Goal: Information Seeking & Learning: Find specific fact

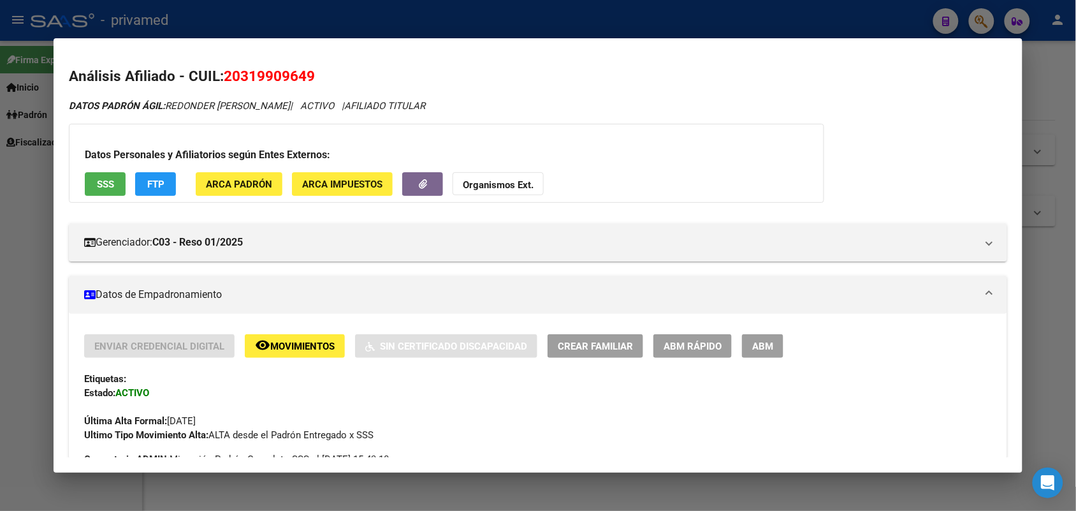
click at [1053, 287] on div at bounding box center [538, 255] width 1076 height 511
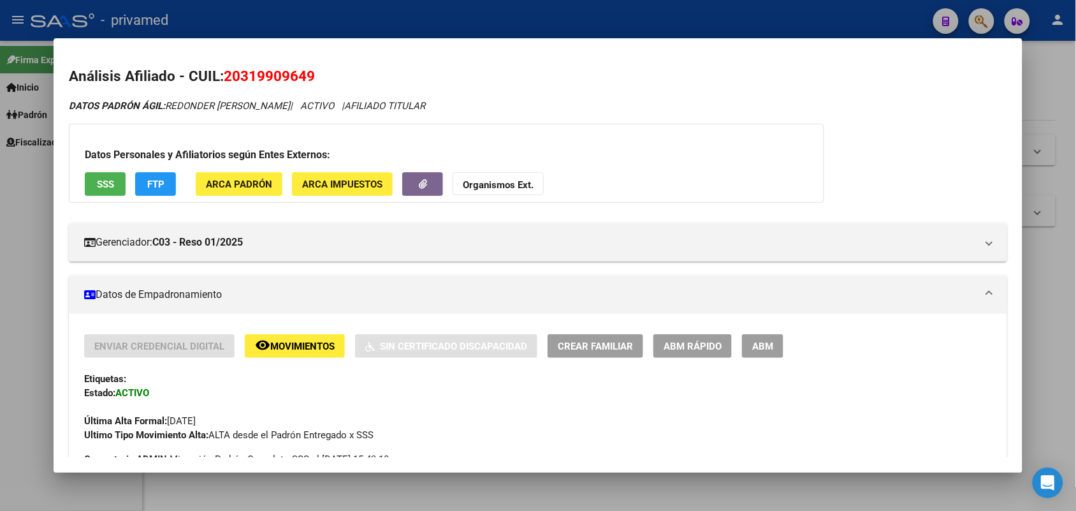
click at [1053, 287] on div at bounding box center [538, 255] width 1076 height 511
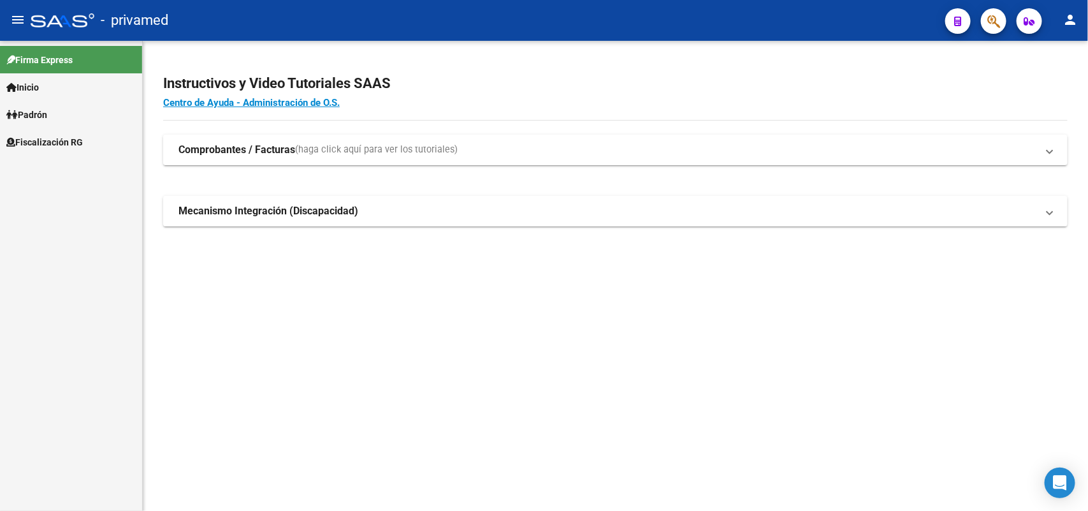
click at [983, 23] on button "button" at bounding box center [993, 20] width 25 height 25
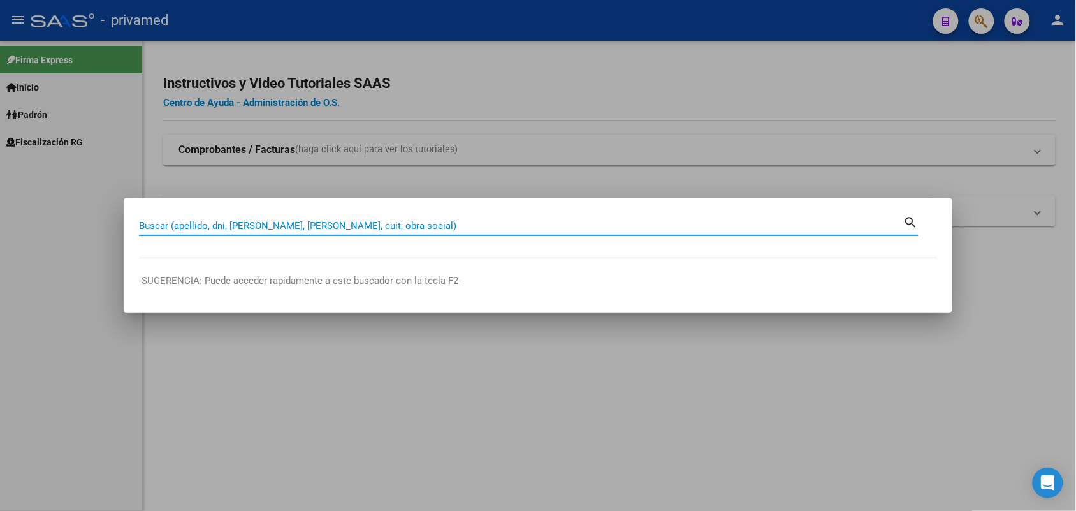
paste input "20291399267"
type input "20291399267"
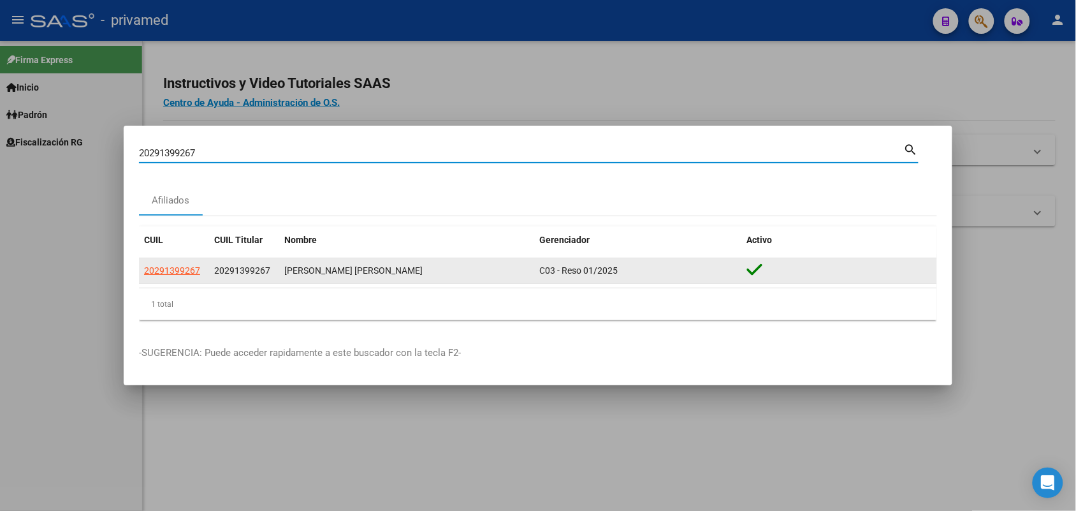
click at [194, 272] on span "20291399267" at bounding box center [172, 270] width 56 height 10
type textarea "20291399267"
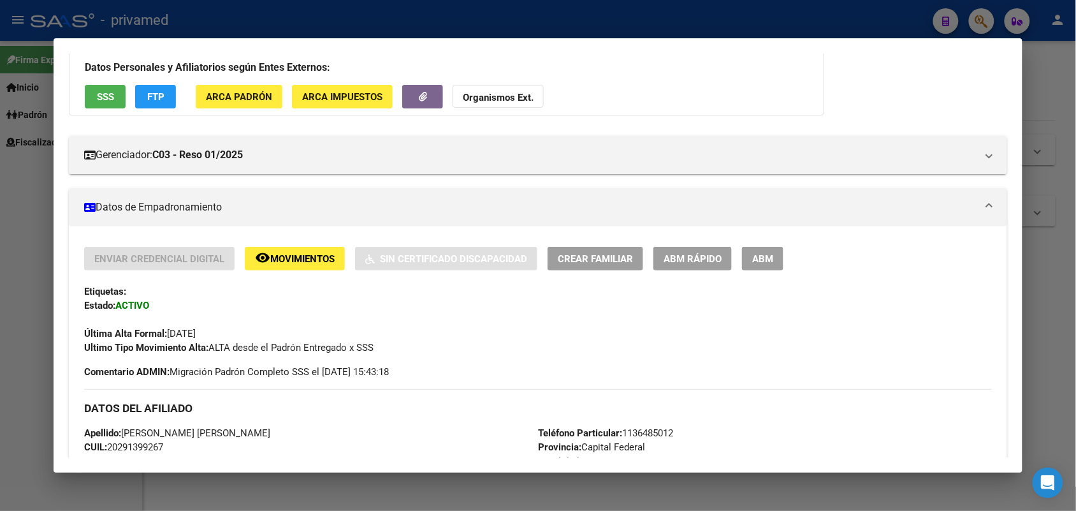
scroll to position [644, 0]
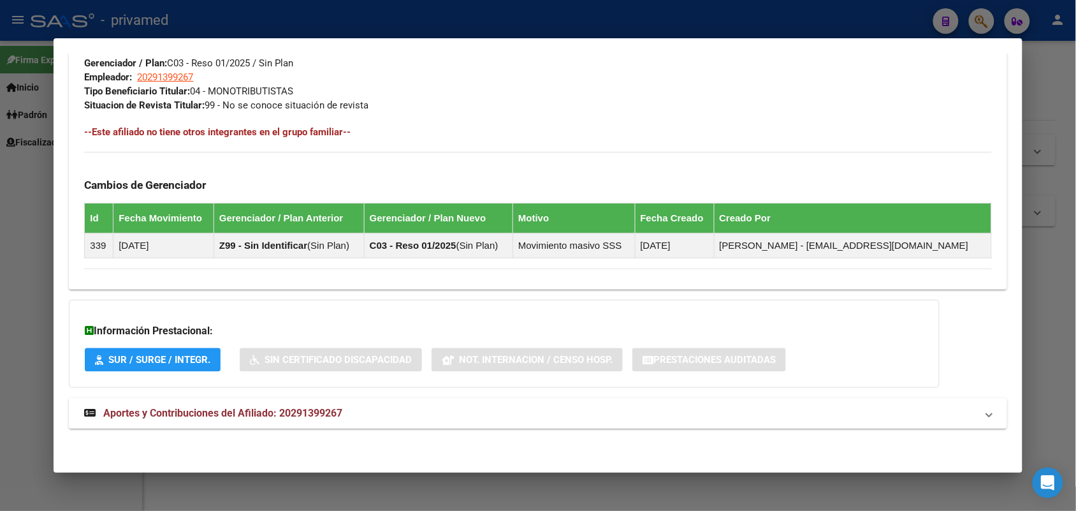
click at [149, 416] on span "Aportes y Contribuciones del Afiliado: 20291399267" at bounding box center [222, 413] width 239 height 12
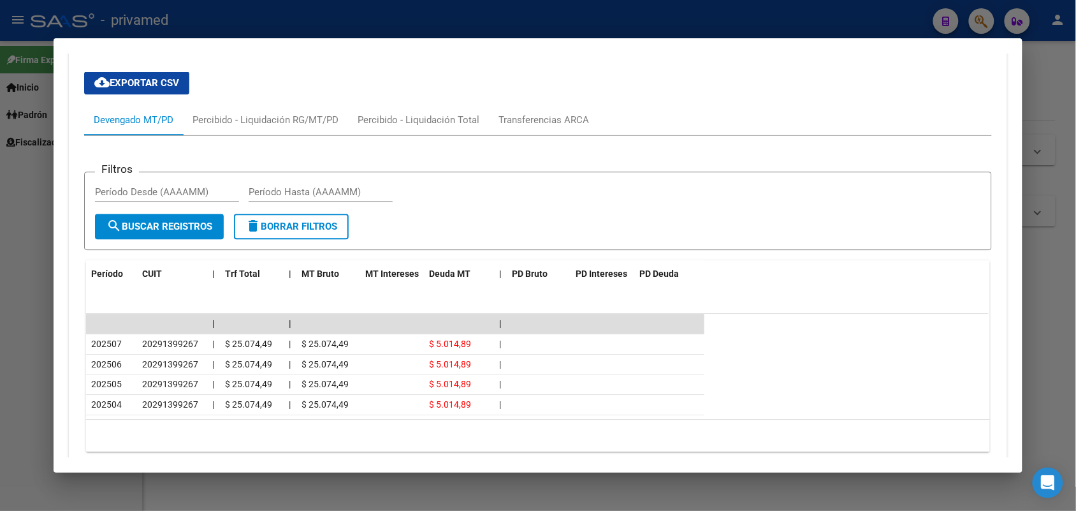
scroll to position [1097, 0]
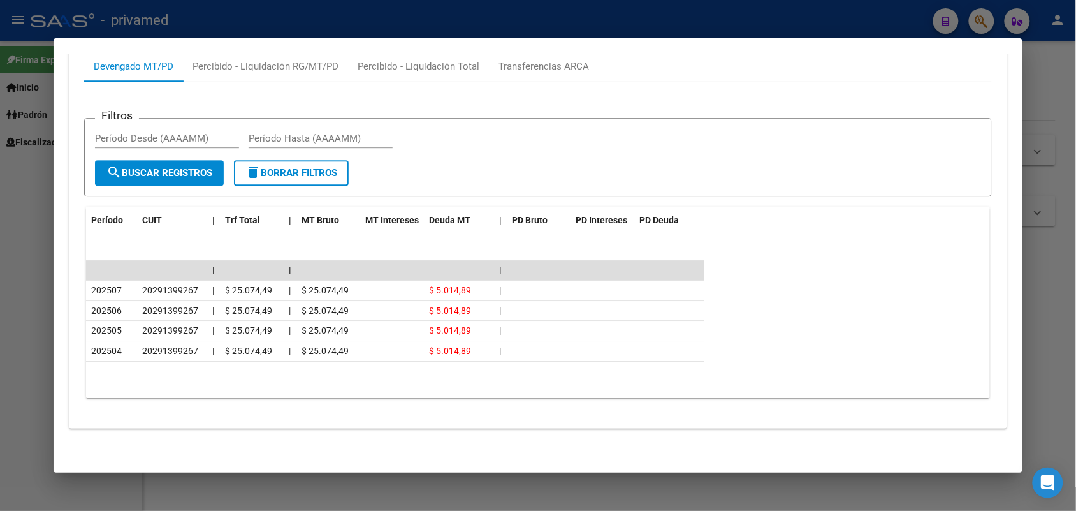
drag, startPoint x: 992, startPoint y: 10, endPoint x: 983, endPoint y: 14, distance: 9.7
click at [990, 10] on div at bounding box center [538, 255] width 1076 height 511
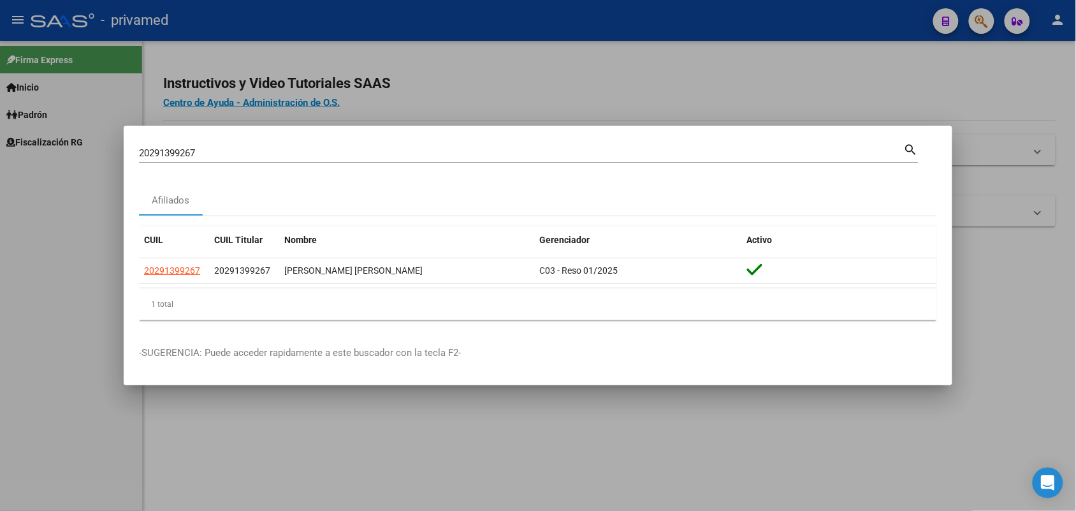
click at [983, 14] on div at bounding box center [538, 255] width 1076 height 511
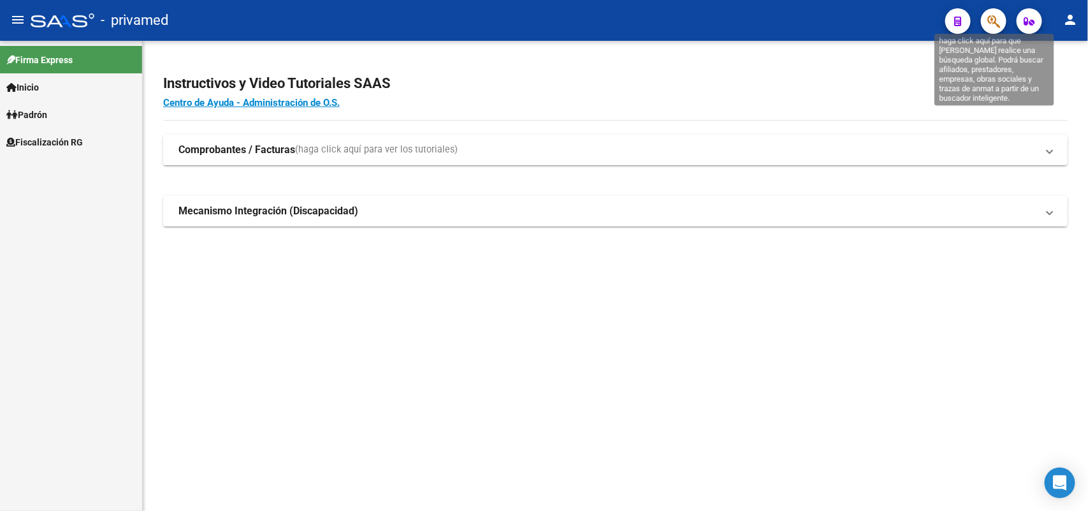
click at [996, 24] on icon "button" at bounding box center [993, 21] width 13 height 15
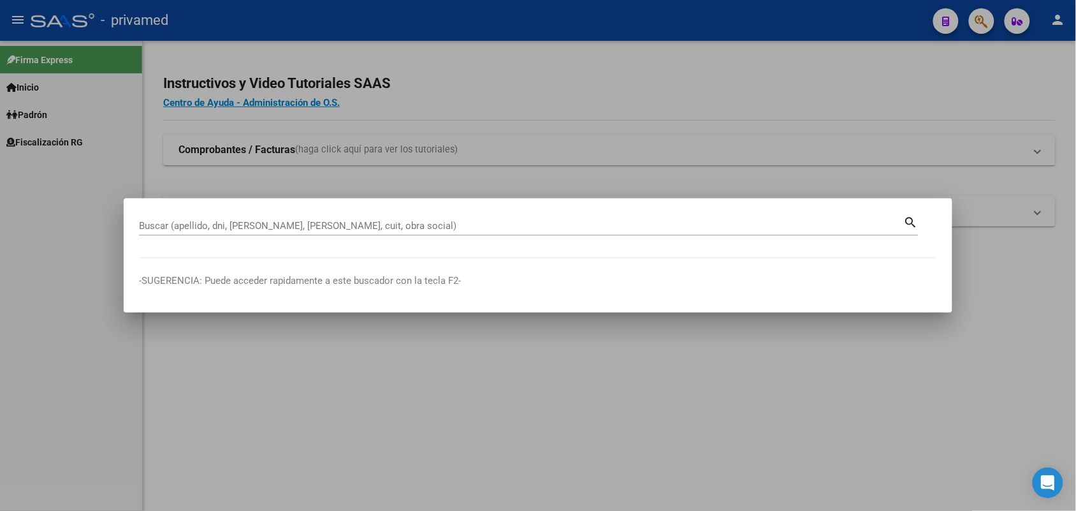
drag, startPoint x: 630, startPoint y: 217, endPoint x: 615, endPoint y: 230, distance: 19.4
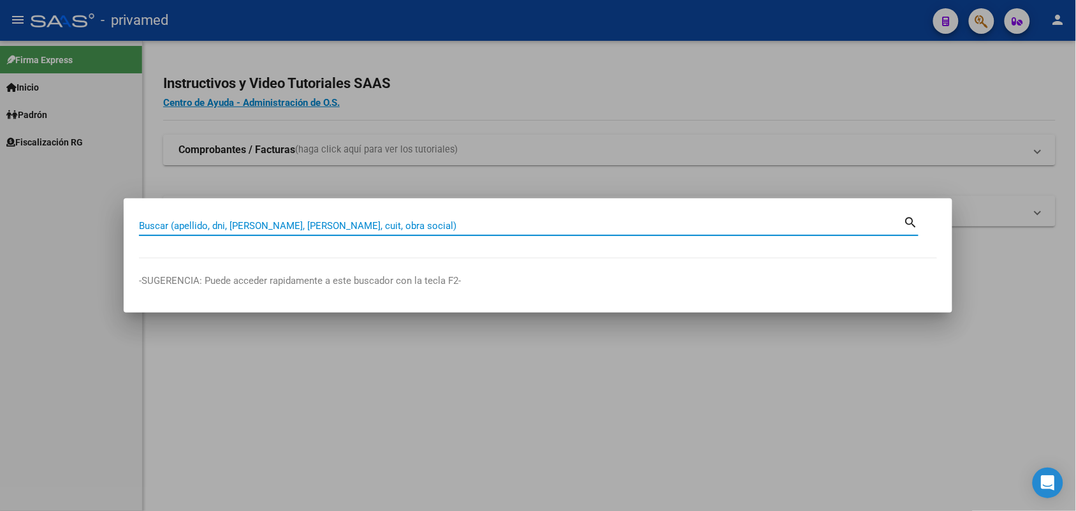
paste input "20267888826"
type input "20267888826"
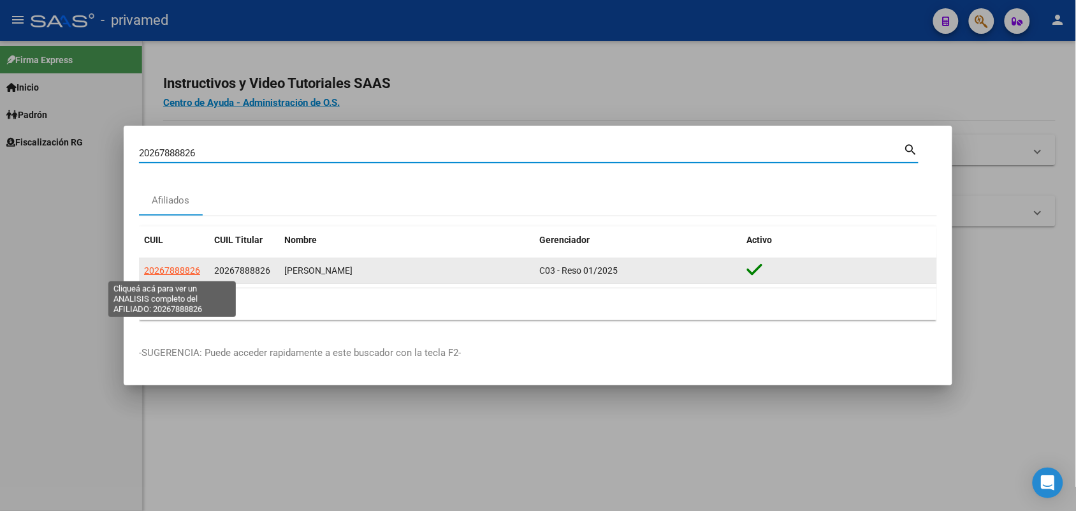
click at [179, 275] on span "20267888826" at bounding box center [172, 270] width 56 height 10
type textarea "20267888826"
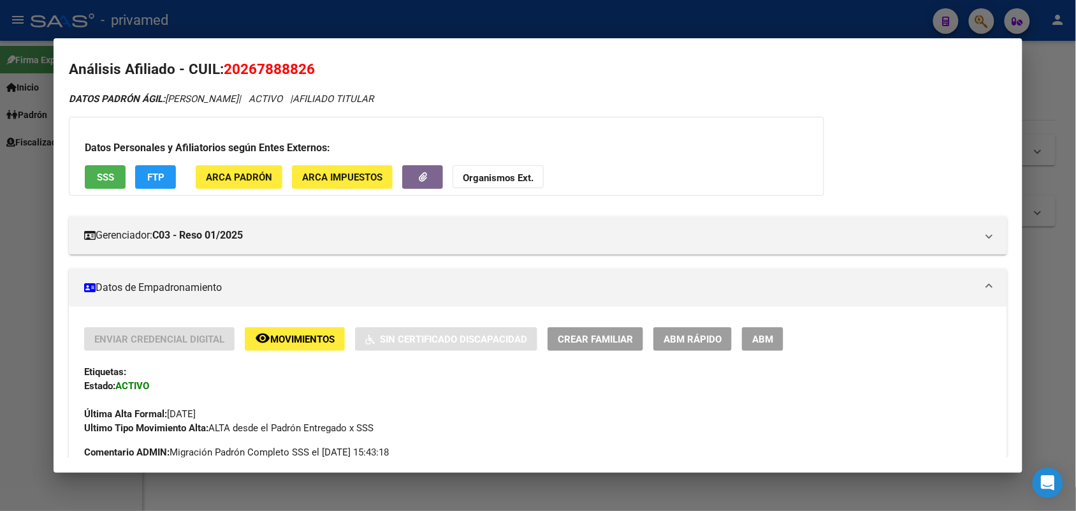
scroll to position [0, 0]
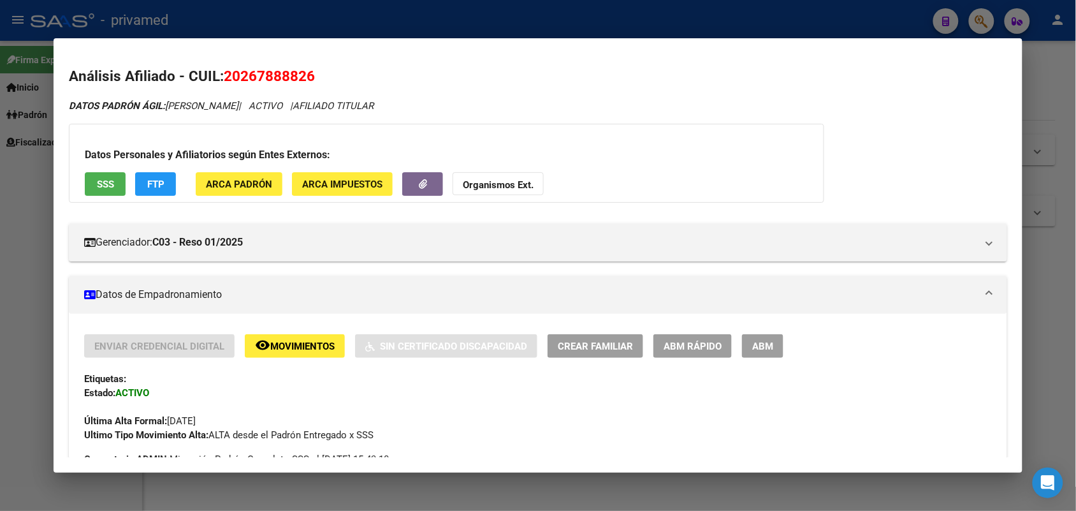
drag, startPoint x: 1071, startPoint y: 134, endPoint x: 1008, endPoint y: 119, distance: 64.9
click at [1068, 134] on div at bounding box center [538, 255] width 1076 height 511
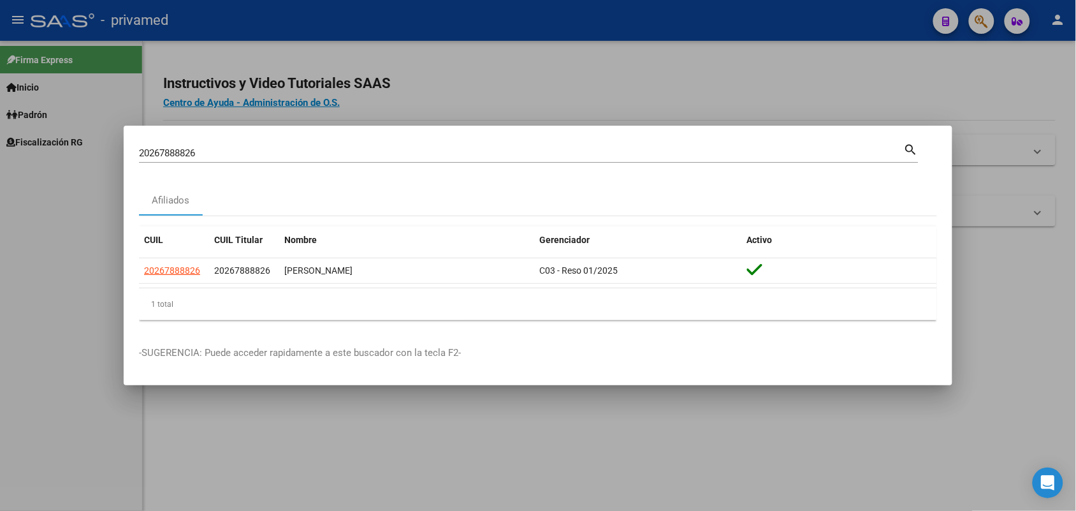
click at [841, 141] on div "20267888826 Buscar (apellido, dni, cuil, [PERSON_NAME], cuit, obra social) sear…" at bounding box center [529, 152] width 780 height 22
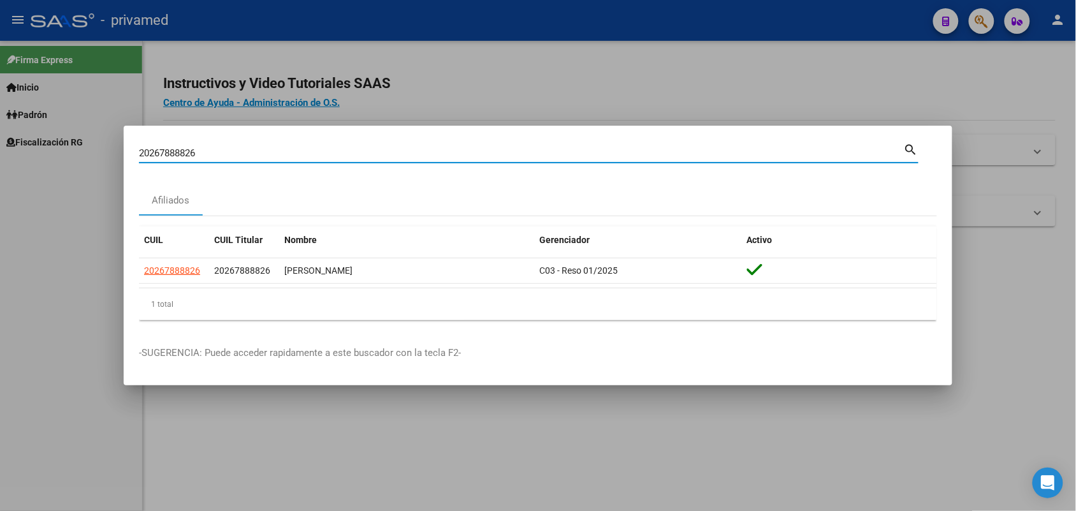
click at [840, 154] on input "20267888826" at bounding box center [521, 152] width 765 height 11
click at [839, 153] on input "20267888826" at bounding box center [521, 152] width 765 height 11
paste input "27331547900"
type input "27331547900"
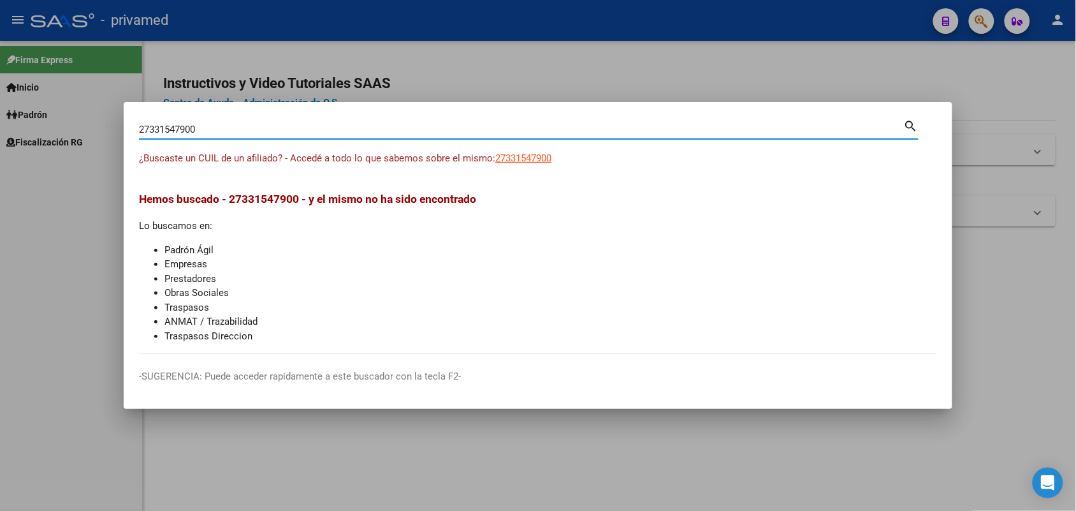
click at [839, 185] on mat-dialog-content "27331547900 Buscar (apellido, dni, cuil, nro traspaso, cuit, obra social) searc…" at bounding box center [538, 235] width 829 height 236
